Goal: Task Accomplishment & Management: Manage account settings

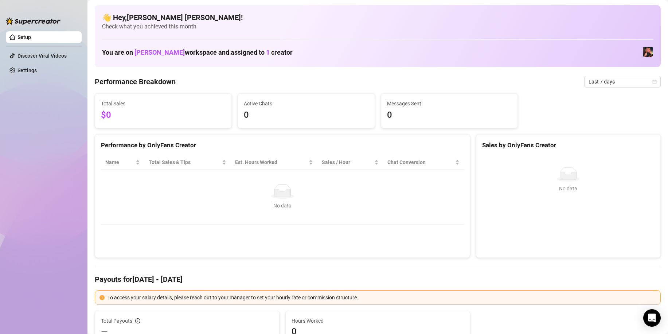
click at [57, 262] on ul "Setup Discover Viral Videos Settings" at bounding box center [44, 176] width 76 height 296
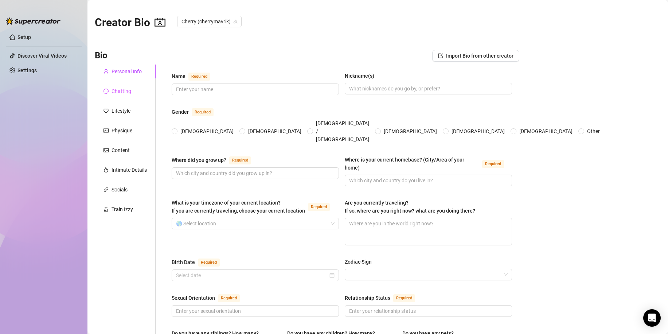
click at [125, 95] on div "Chatting" at bounding box center [125, 91] width 61 height 14
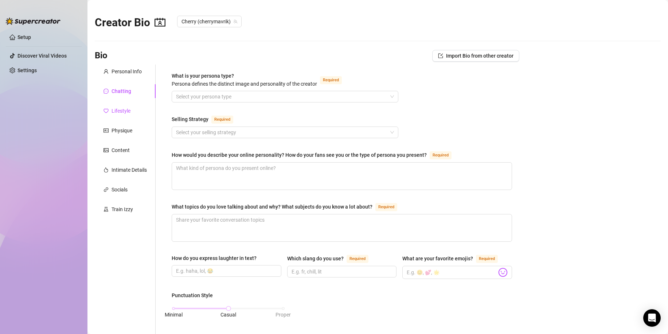
click at [125, 114] on div "Lifestyle" at bounding box center [121, 111] width 19 height 8
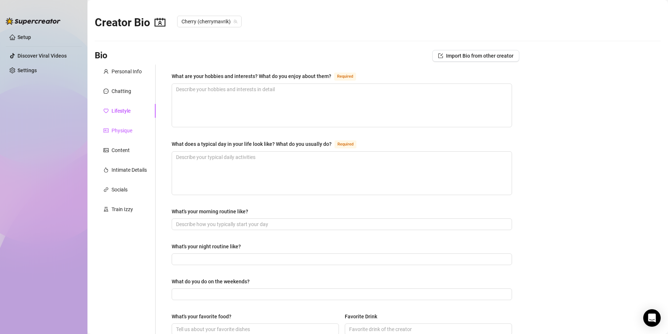
click at [128, 128] on div "Physique" at bounding box center [122, 130] width 21 height 8
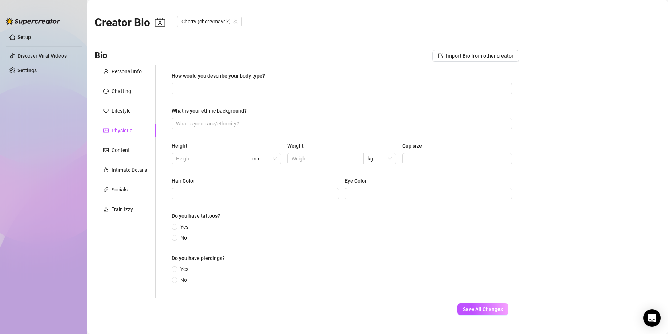
scroll to position [16, 0]
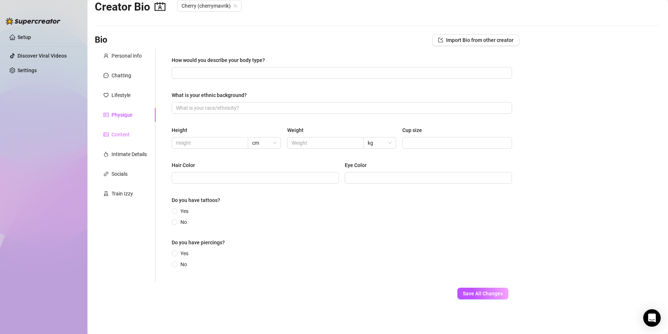
click at [122, 140] on div "Content" at bounding box center [125, 135] width 61 height 14
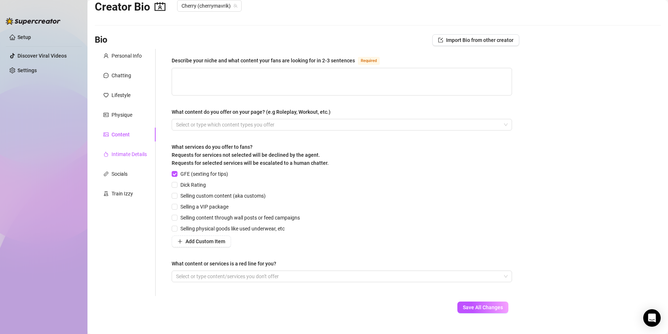
click at [118, 152] on div "Intimate Details" at bounding box center [129, 154] width 35 height 8
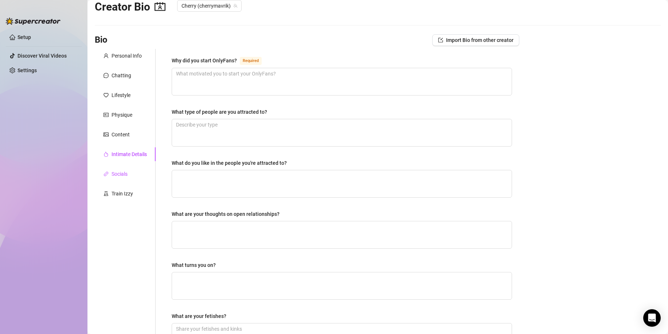
click at [122, 171] on div "Socials" at bounding box center [120, 174] width 16 height 8
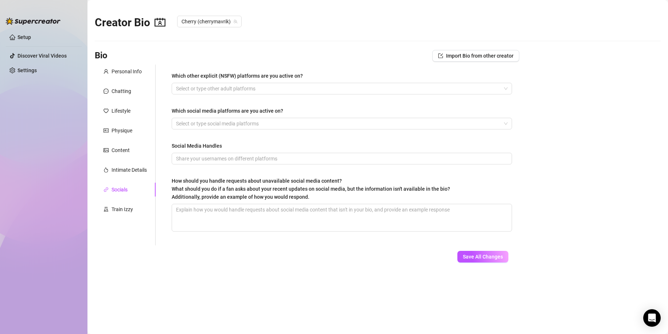
scroll to position [0, 0]
click at [127, 189] on div "Socials" at bounding box center [120, 190] width 16 height 8
